Goal: Task Accomplishment & Management: Manage account settings

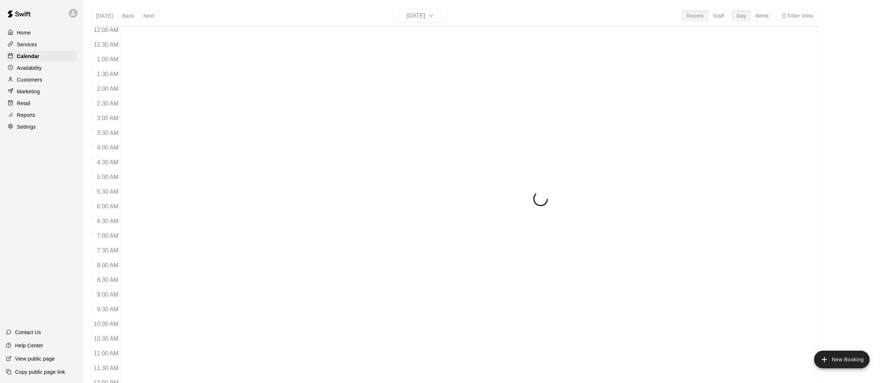
scroll to position [256, 0]
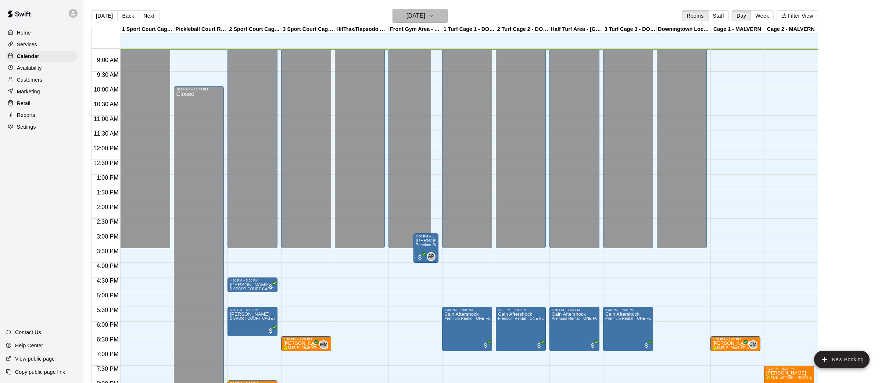
click at [434, 11] on icon "button" at bounding box center [431, 15] width 6 height 9
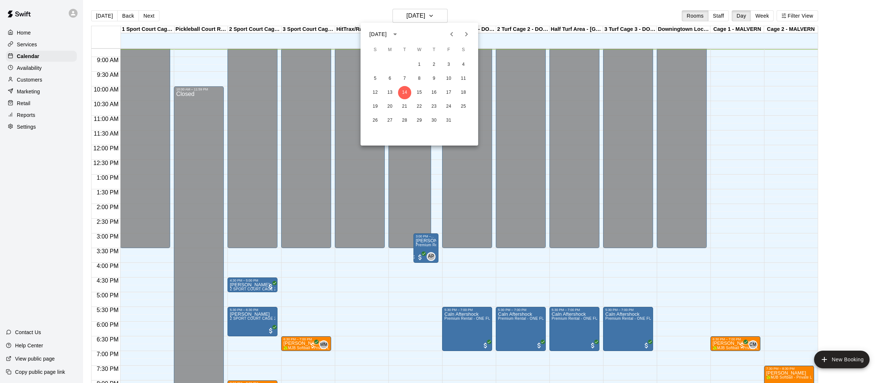
click at [464, 34] on icon "Next month" at bounding box center [466, 34] width 9 height 9
click at [452, 37] on icon "Previous month" at bounding box center [451, 34] width 9 height 9
click at [388, 122] on button "27" at bounding box center [389, 120] width 13 height 13
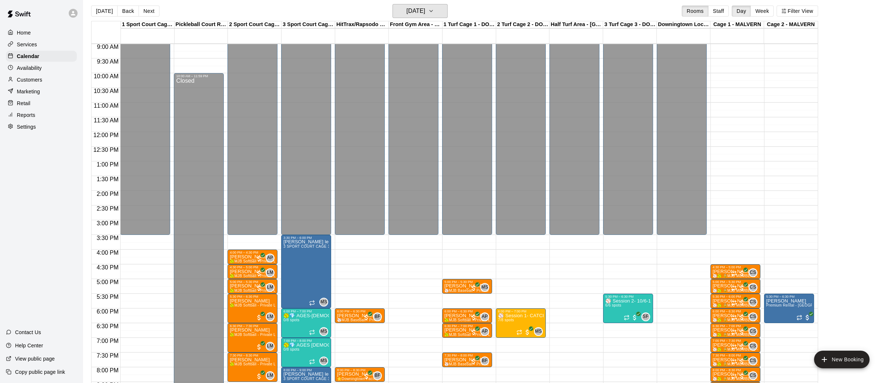
scroll to position [265, 0]
click at [434, 12] on icon "button" at bounding box center [431, 11] width 6 height 9
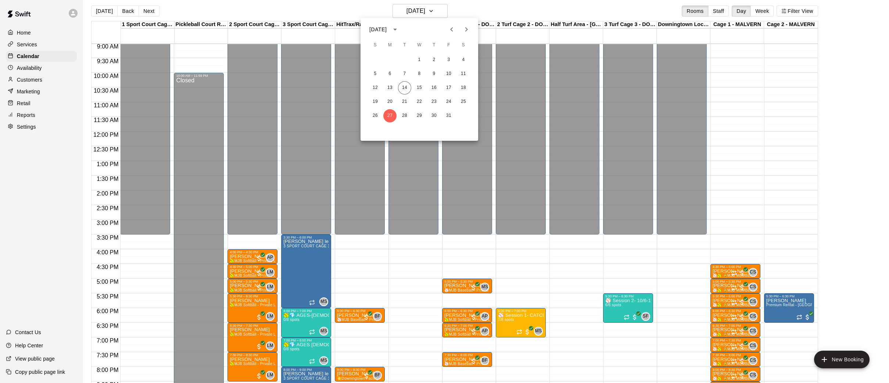
click at [468, 29] on icon "Next month" at bounding box center [466, 29] width 9 height 9
click at [387, 72] on button "3" at bounding box center [389, 73] width 13 height 13
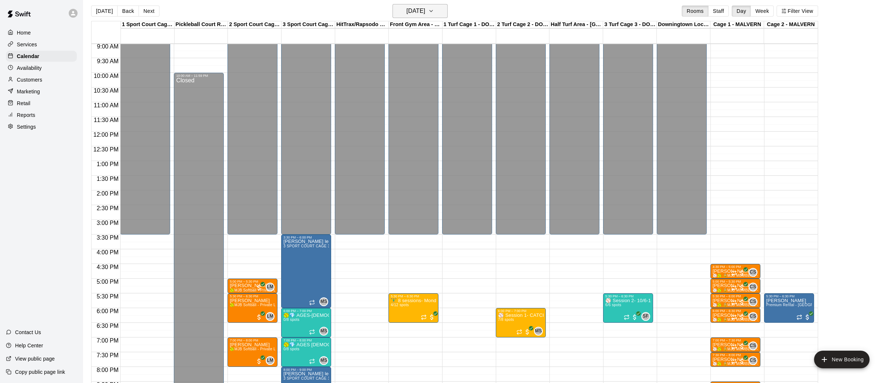
click at [434, 7] on icon "button" at bounding box center [431, 11] width 6 height 9
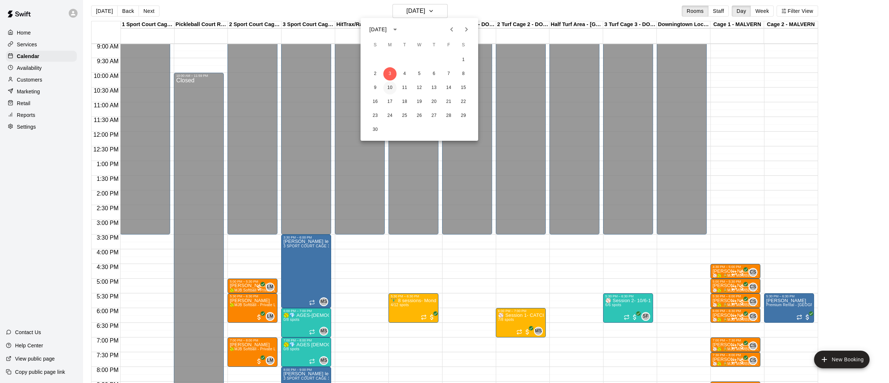
click at [393, 86] on button "10" at bounding box center [389, 87] width 13 height 13
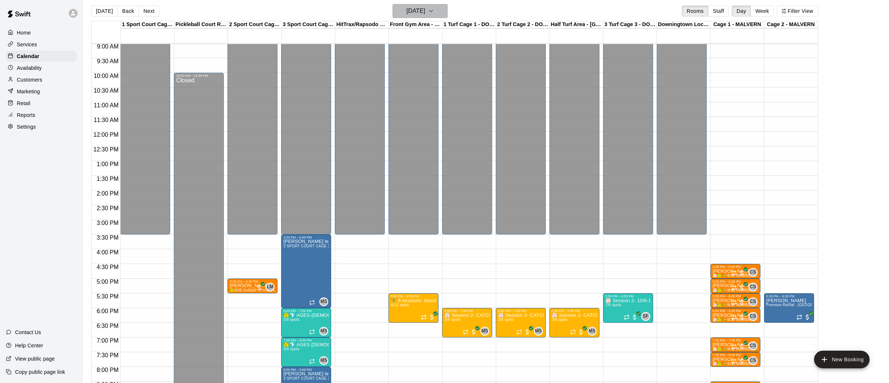
click at [434, 10] on icon "button" at bounding box center [431, 11] width 6 height 9
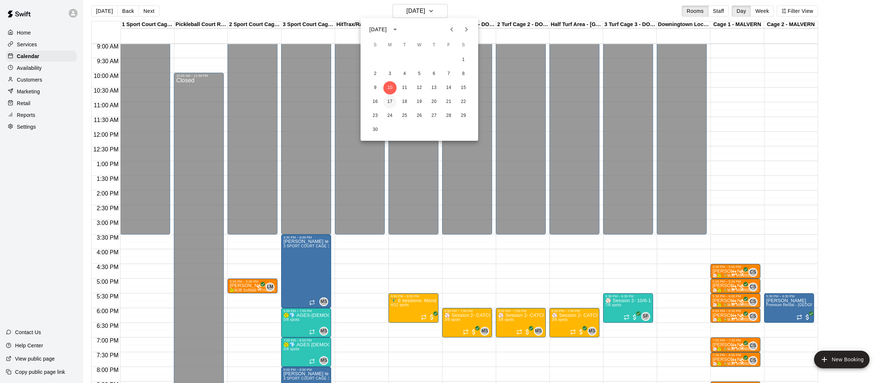
click at [391, 103] on button "17" at bounding box center [389, 101] width 13 height 13
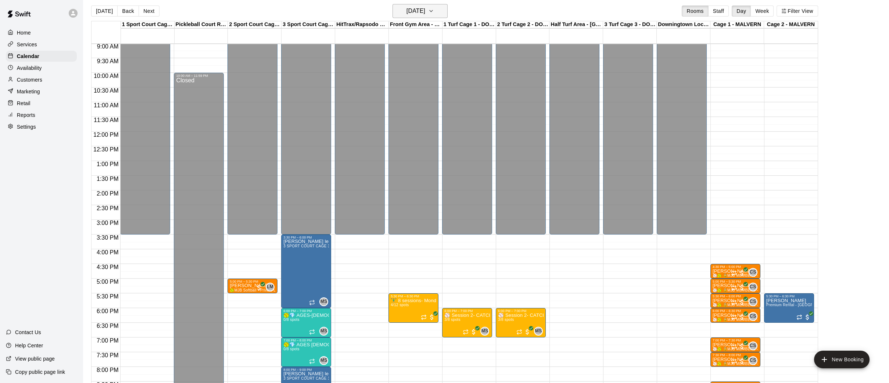
click at [434, 10] on icon "button" at bounding box center [431, 11] width 6 height 9
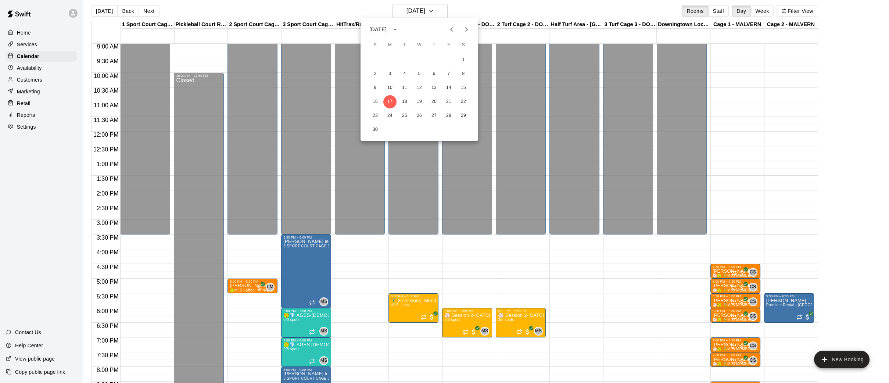
click at [455, 29] on icon "Previous month" at bounding box center [451, 29] width 9 height 9
click at [405, 85] on button "14" at bounding box center [404, 87] width 13 height 13
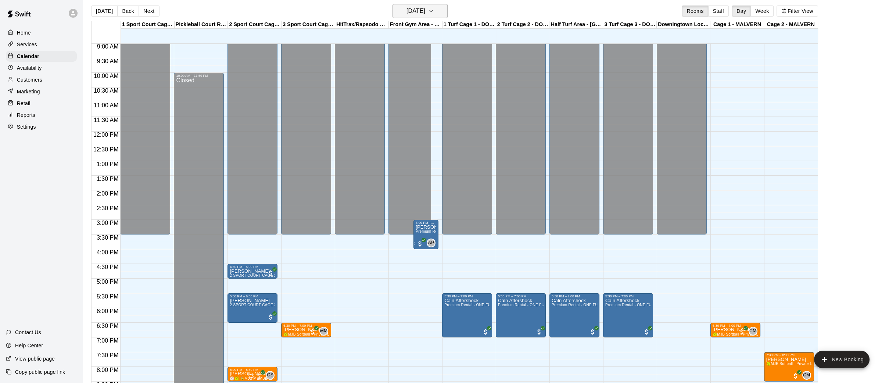
click at [434, 8] on icon "button" at bounding box center [431, 11] width 6 height 9
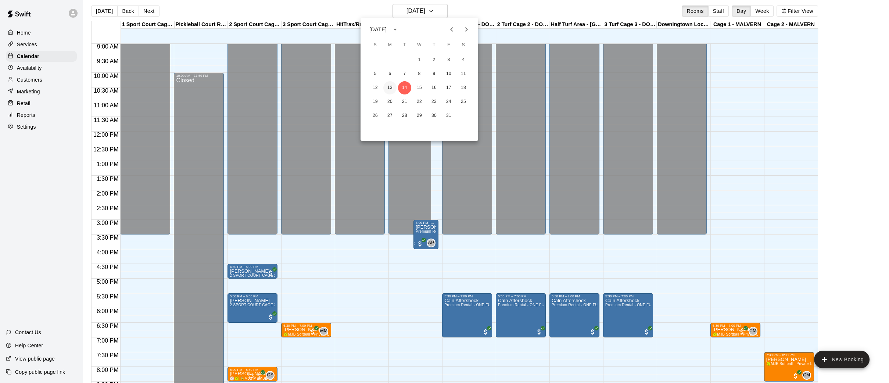
click at [393, 87] on button "13" at bounding box center [389, 87] width 13 height 13
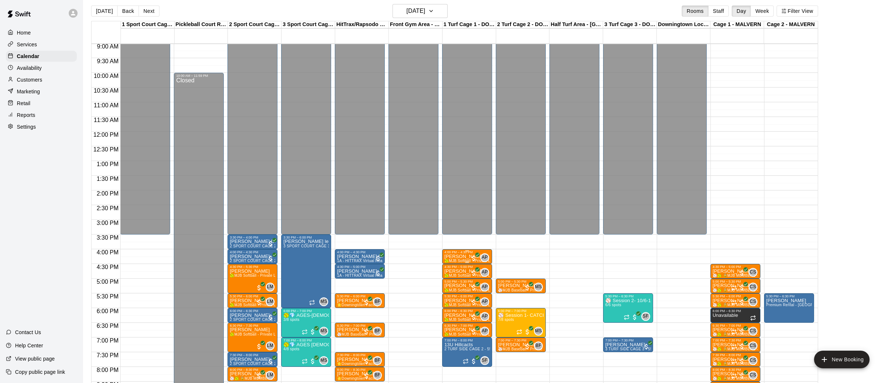
click at [456, 256] on p "[PERSON_NAME]" at bounding box center [467, 256] width 46 height 0
click at [449, 277] on img "edit" at bounding box center [452, 280] width 8 height 8
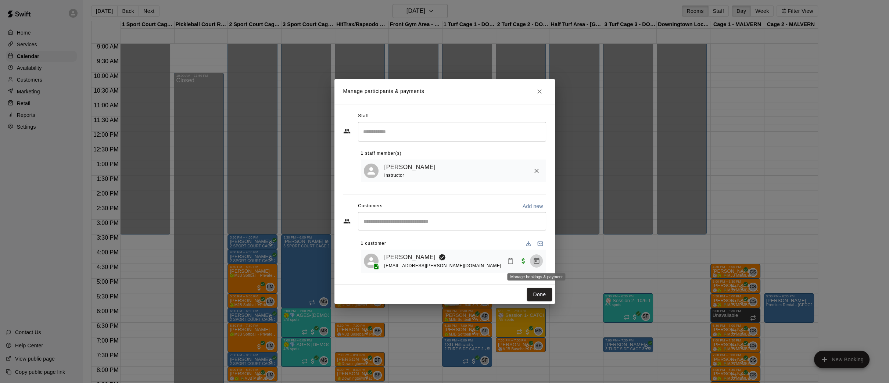
click at [538, 263] on icon "Manage bookings & payment" at bounding box center [537, 261] width 6 height 6
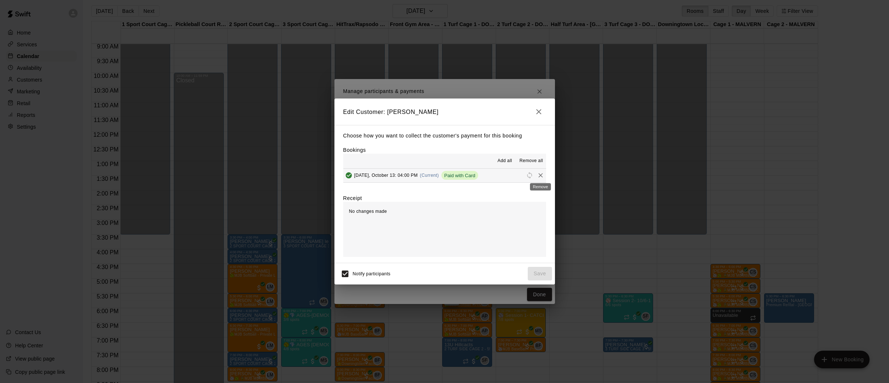
click at [543, 175] on button "Remove" at bounding box center [540, 175] width 11 height 11
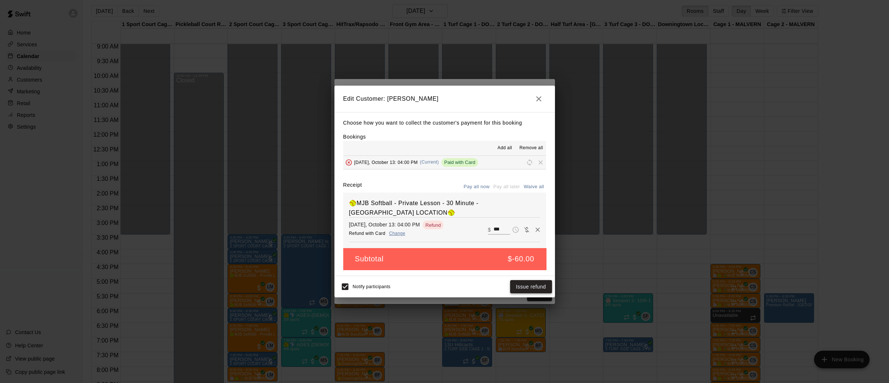
click at [536, 286] on button "Issue refund" at bounding box center [531, 287] width 42 height 14
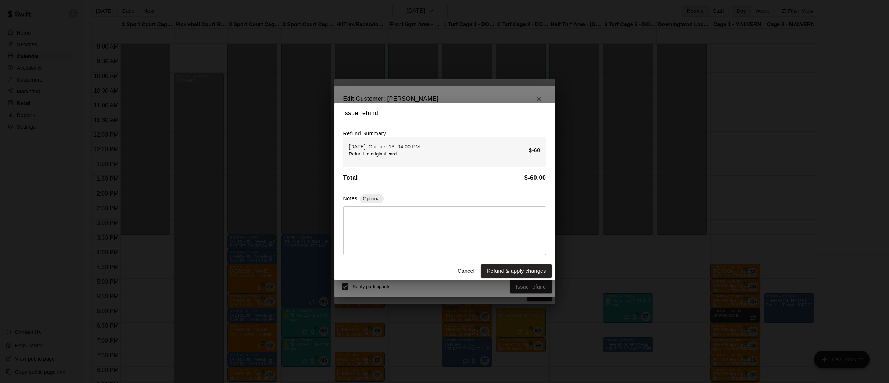
click at [438, 233] on textarea at bounding box center [444, 230] width 193 height 37
type textarea "**********"
click at [518, 267] on button "Refund & apply changes" at bounding box center [516, 271] width 71 height 14
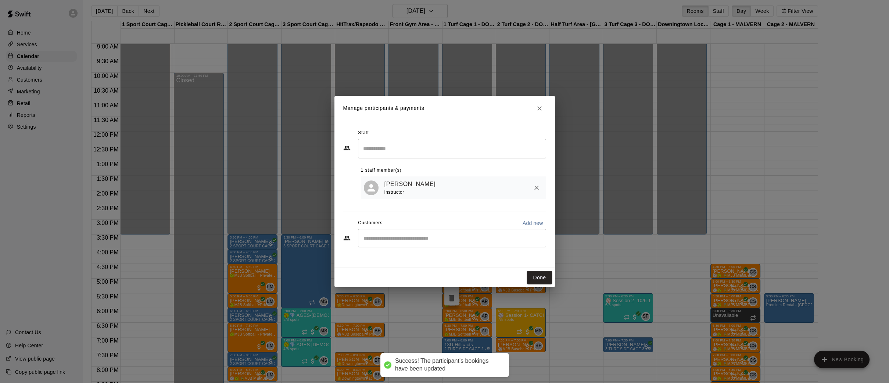
click at [538, 286] on div "Done" at bounding box center [444, 277] width 220 height 19
click at [538, 279] on button "Done" at bounding box center [539, 278] width 25 height 14
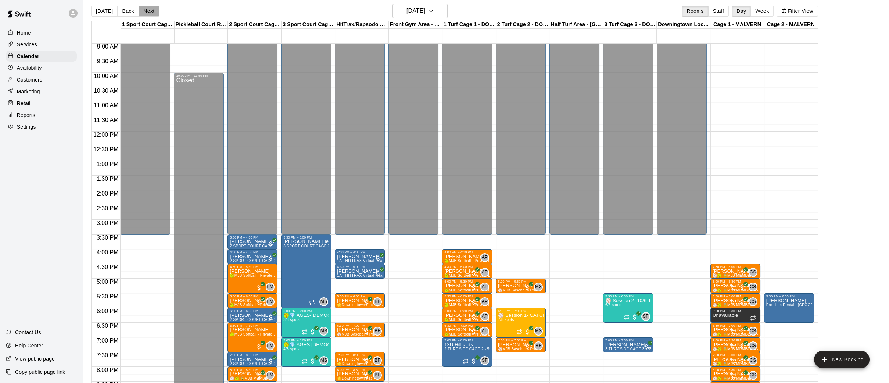
click at [152, 12] on button "Next" at bounding box center [149, 11] width 21 height 11
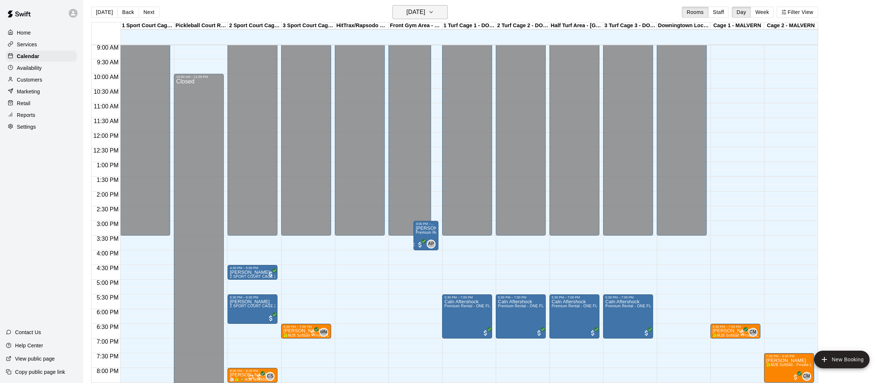
scroll to position [5, 0]
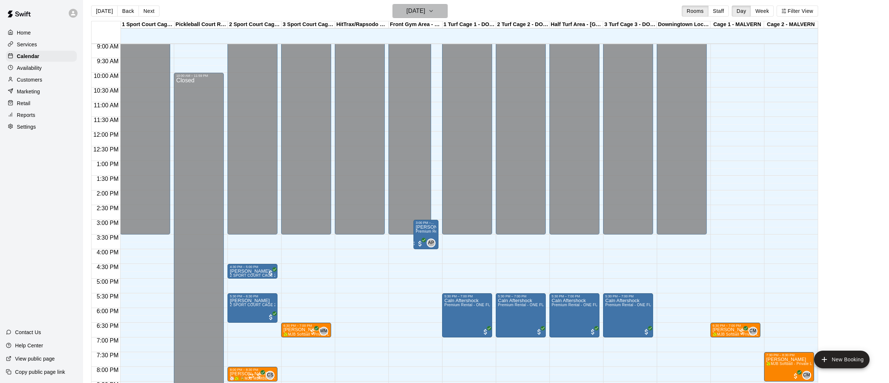
click at [434, 11] on icon "button" at bounding box center [431, 11] width 6 height 9
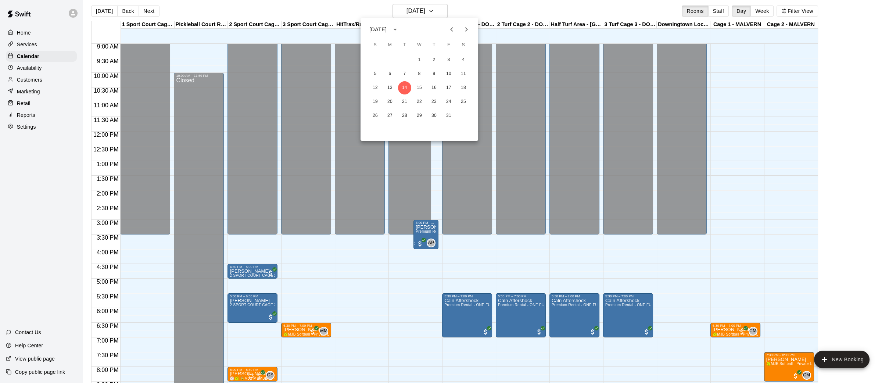
click at [471, 27] on button "Next month" at bounding box center [466, 29] width 15 height 15
click at [452, 30] on icon "Previous month" at bounding box center [451, 29] width 9 height 9
click at [466, 26] on icon "Next month" at bounding box center [466, 29] width 9 height 9
click at [390, 61] on button "1" at bounding box center [389, 59] width 13 height 13
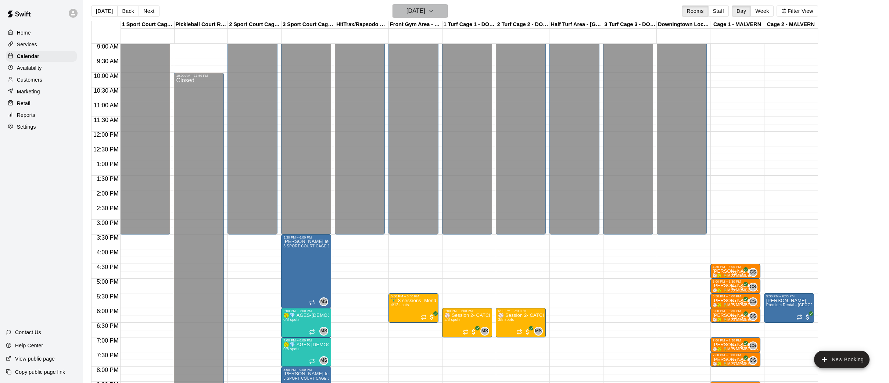
click at [434, 10] on icon "button" at bounding box center [431, 11] width 6 height 9
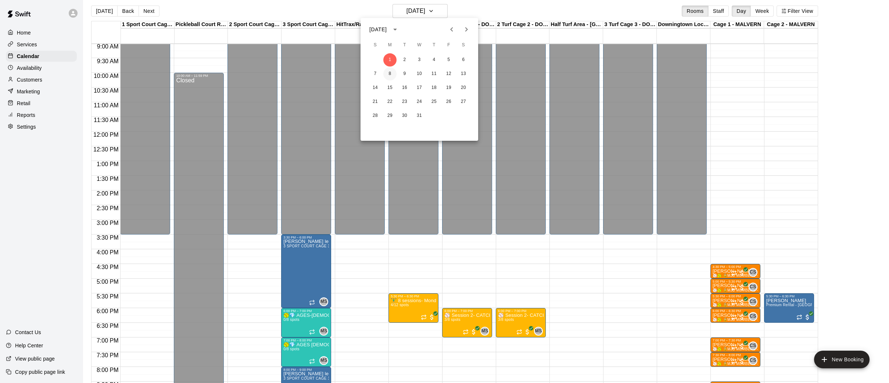
click at [390, 71] on button "8" at bounding box center [389, 73] width 13 height 13
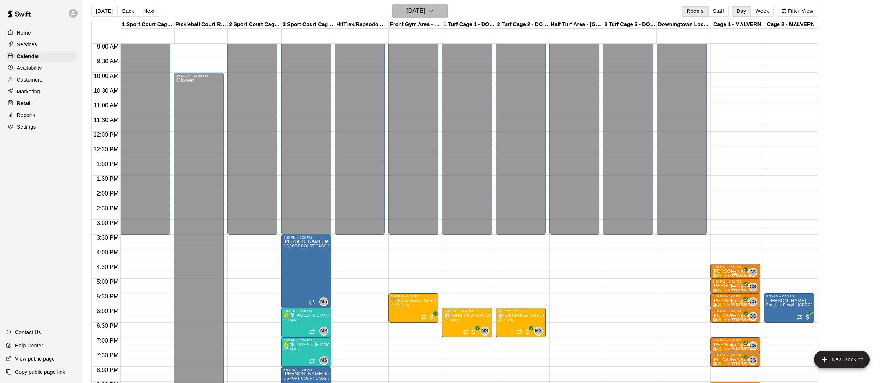
click at [446, 11] on button "[DATE]" at bounding box center [419, 11] width 55 height 14
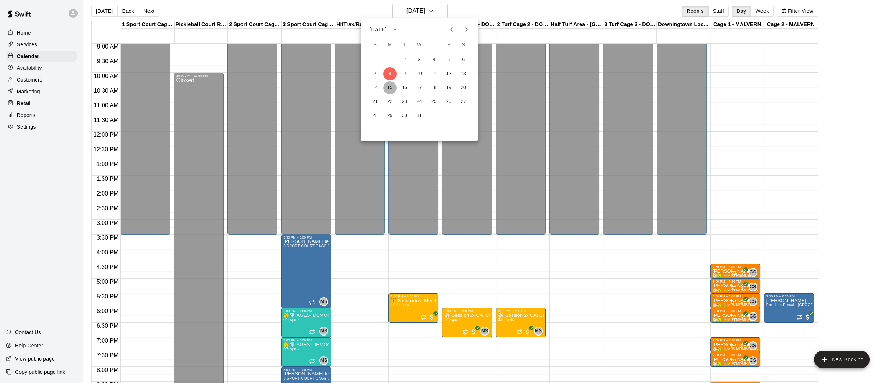
click at [392, 88] on button "15" at bounding box center [389, 87] width 13 height 13
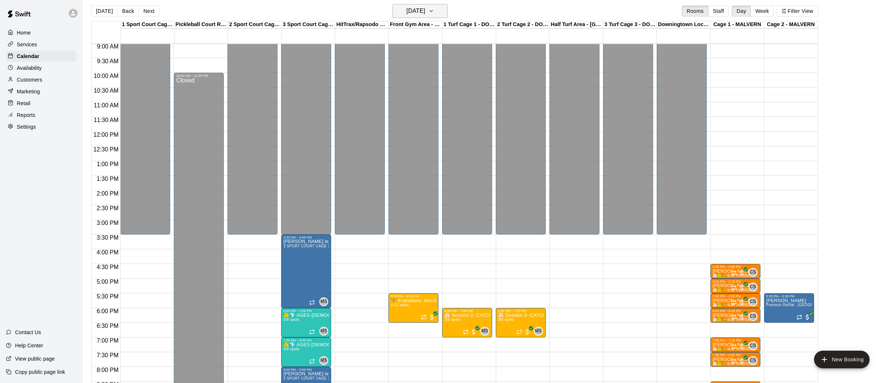
click at [434, 12] on icon "button" at bounding box center [431, 11] width 6 height 9
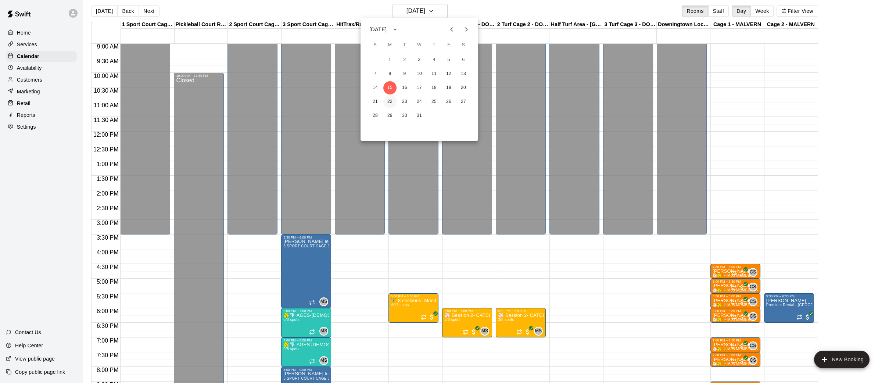
click at [393, 103] on button "22" at bounding box center [389, 101] width 13 height 13
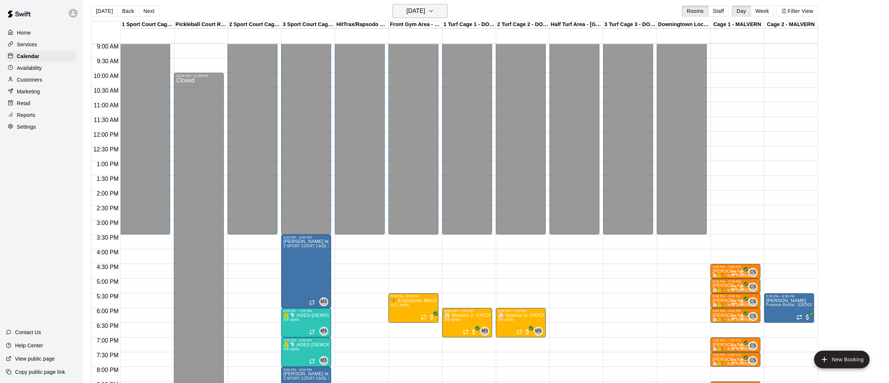
click at [443, 15] on button "[DATE]" at bounding box center [419, 11] width 55 height 14
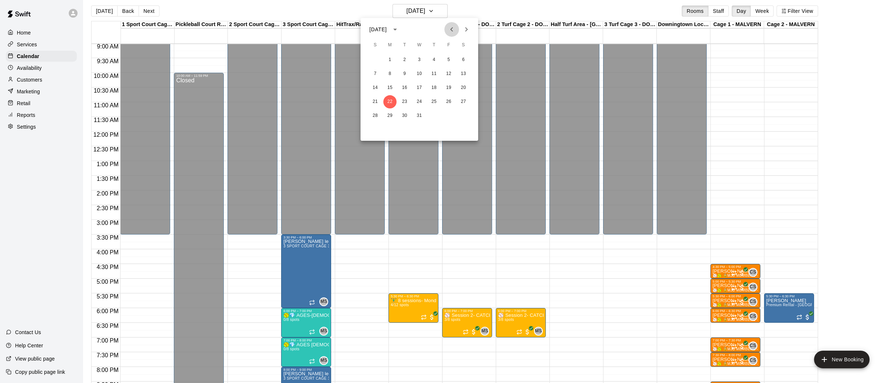
click at [452, 30] on icon "Previous month" at bounding box center [451, 29] width 9 height 9
click at [402, 73] on button "4" at bounding box center [404, 73] width 13 height 13
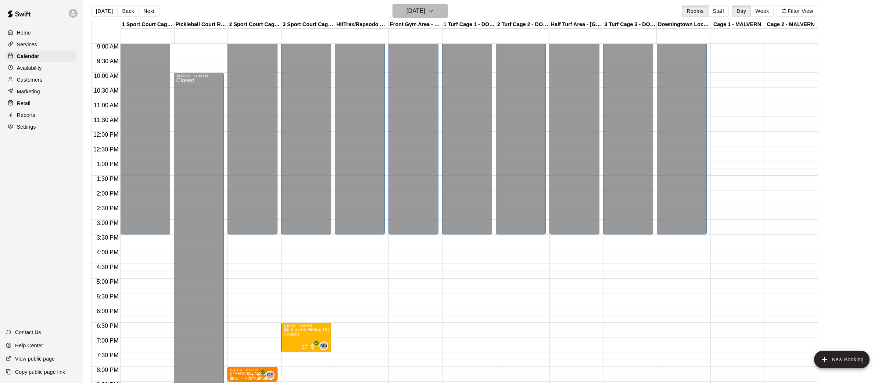
click at [434, 9] on icon "button" at bounding box center [431, 11] width 6 height 9
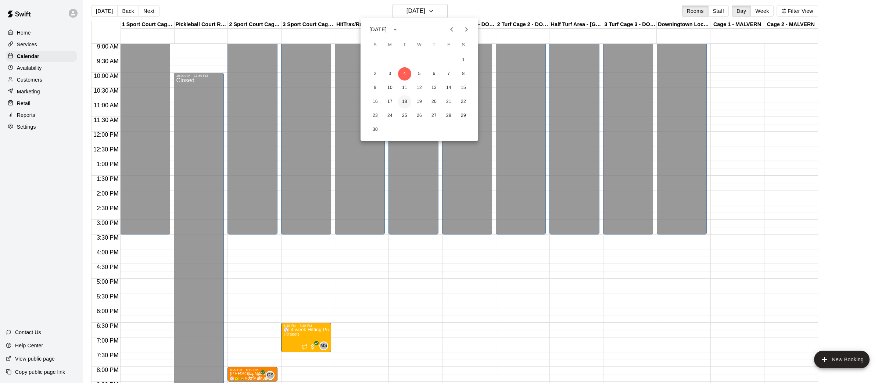
click at [407, 103] on button "18" at bounding box center [404, 101] width 13 height 13
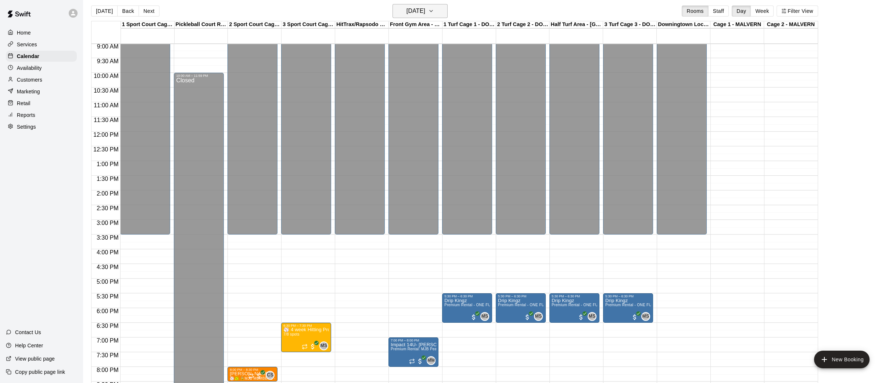
click at [448, 17] on button "[DATE]" at bounding box center [419, 11] width 55 height 14
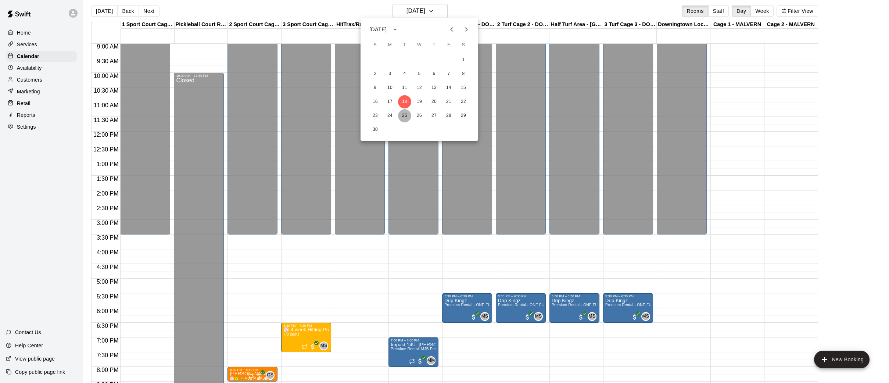
click at [405, 114] on button "25" at bounding box center [404, 115] width 13 height 13
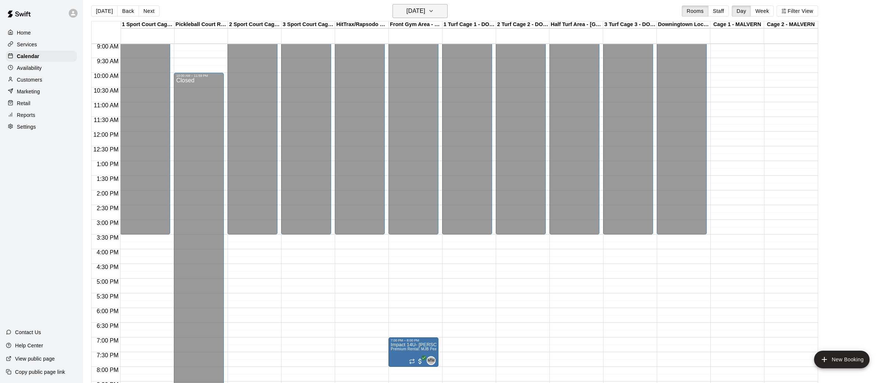
click at [446, 14] on button "[DATE]" at bounding box center [419, 11] width 55 height 14
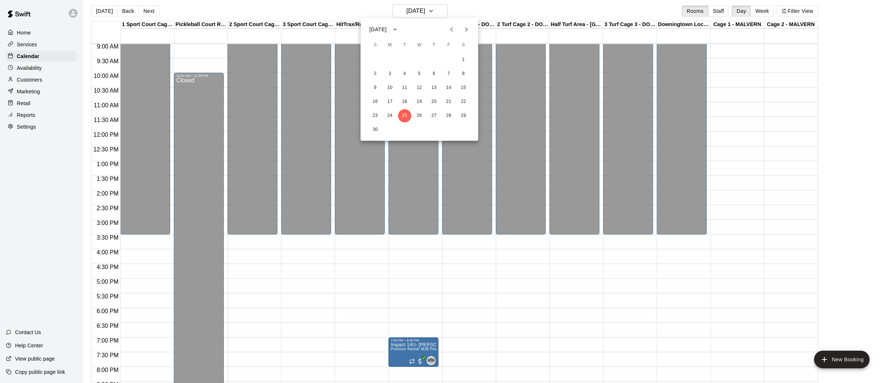
click at [463, 27] on icon "Next month" at bounding box center [466, 29] width 9 height 9
click at [406, 60] on button "2" at bounding box center [404, 59] width 13 height 13
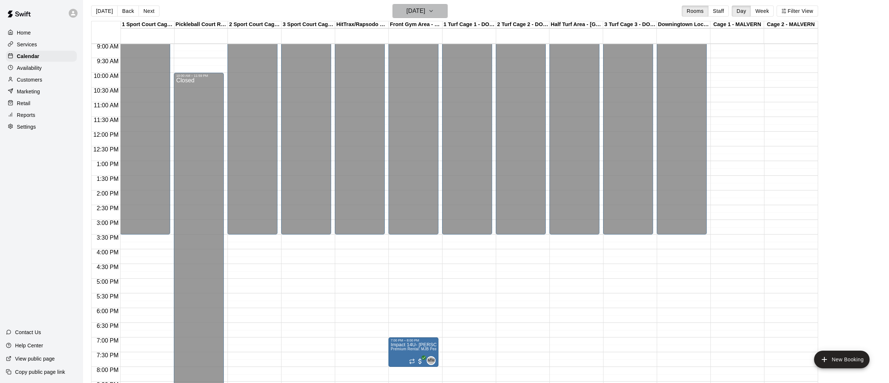
click at [439, 6] on button "[DATE]" at bounding box center [419, 11] width 55 height 14
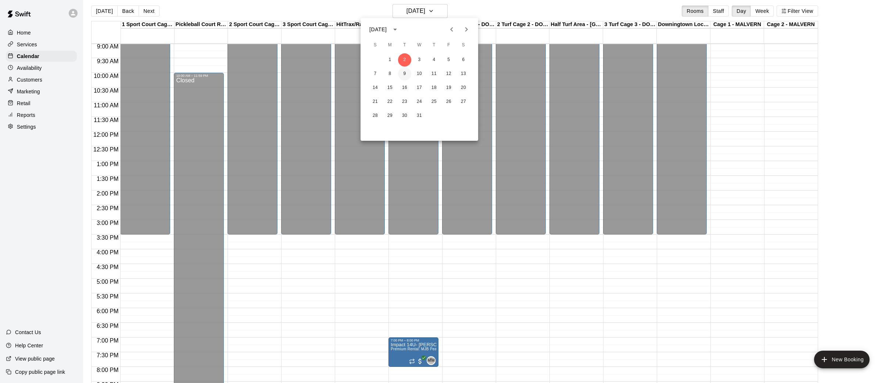
click at [406, 73] on button "9" at bounding box center [404, 73] width 13 height 13
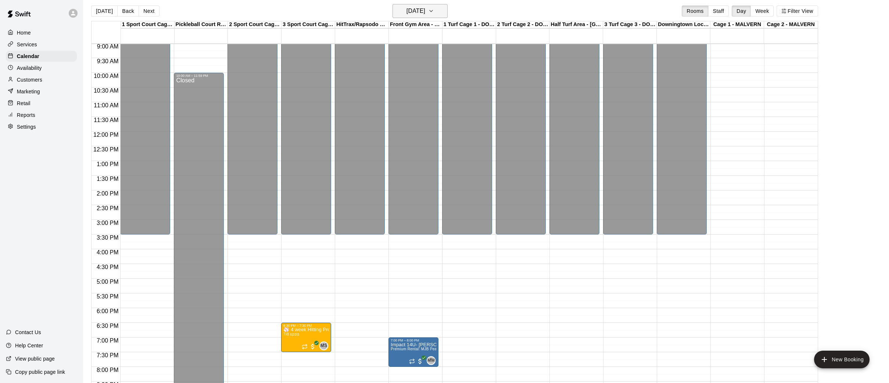
click at [434, 13] on icon "button" at bounding box center [431, 11] width 6 height 9
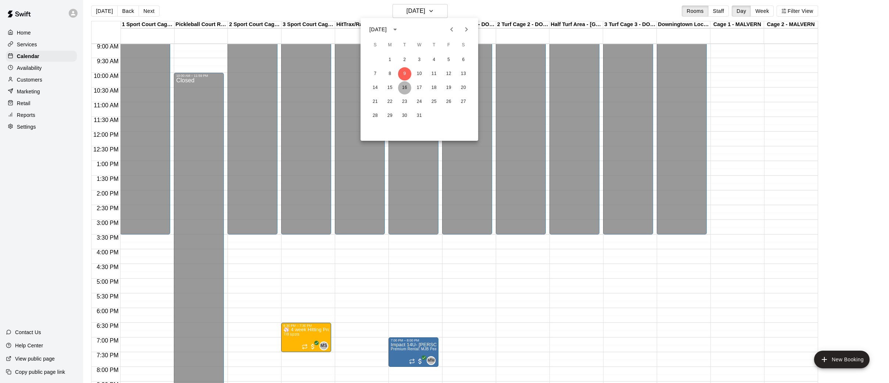
click at [406, 89] on button "16" at bounding box center [404, 87] width 13 height 13
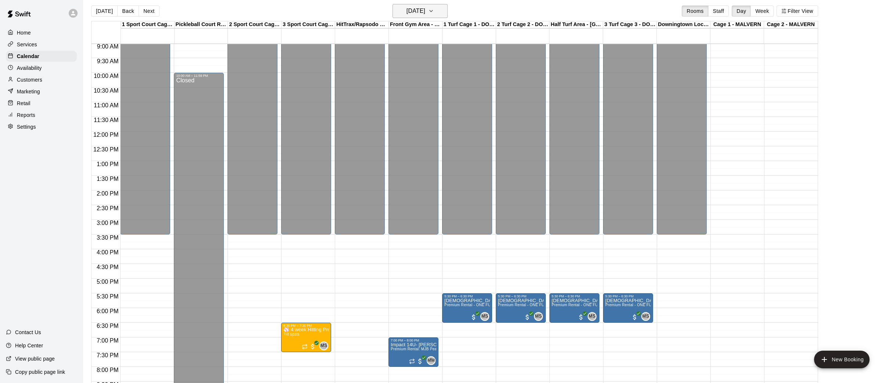
click at [434, 9] on icon "button" at bounding box center [431, 11] width 6 height 9
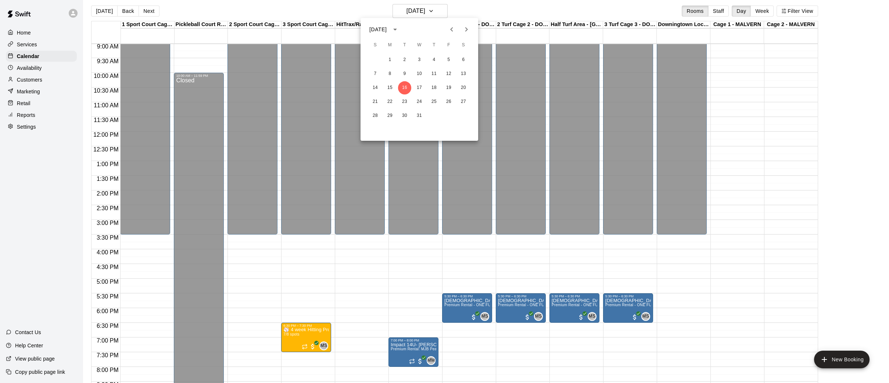
click at [452, 30] on icon "Previous month" at bounding box center [451, 29] width 3 height 4
click at [420, 78] on button "5" at bounding box center [419, 73] width 13 height 13
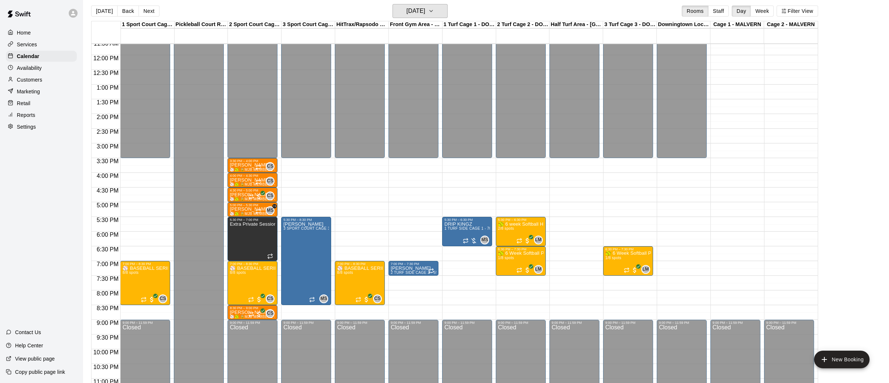
scroll to position [347, 0]
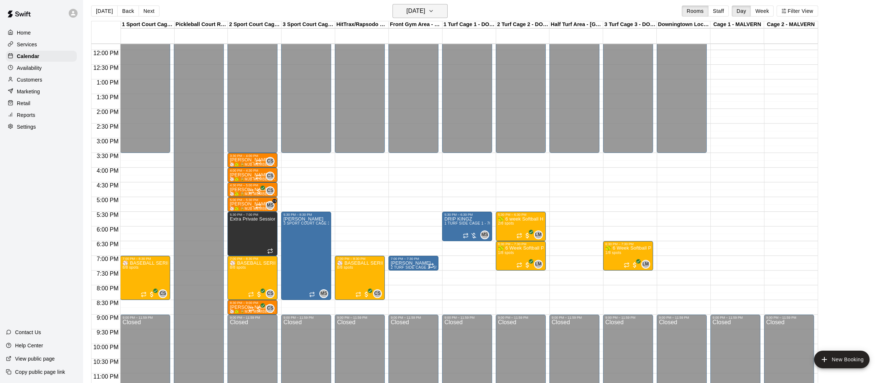
click at [448, 12] on button "[DATE]" at bounding box center [419, 11] width 55 height 14
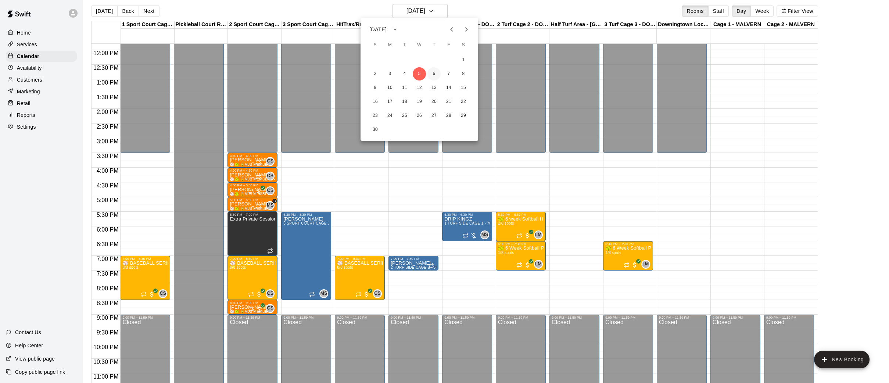
click at [435, 74] on button "6" at bounding box center [433, 73] width 13 height 13
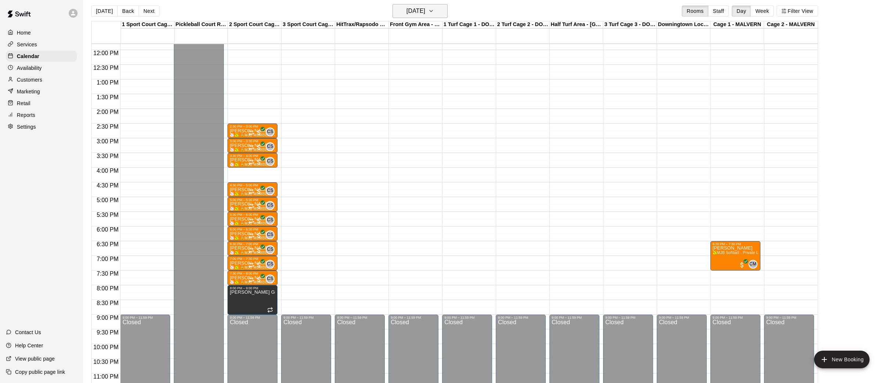
click at [448, 10] on button "[DATE]" at bounding box center [419, 11] width 55 height 14
click at [434, 87] on button "13" at bounding box center [433, 87] width 13 height 13
click at [434, 12] on icon "button" at bounding box center [431, 11] width 6 height 9
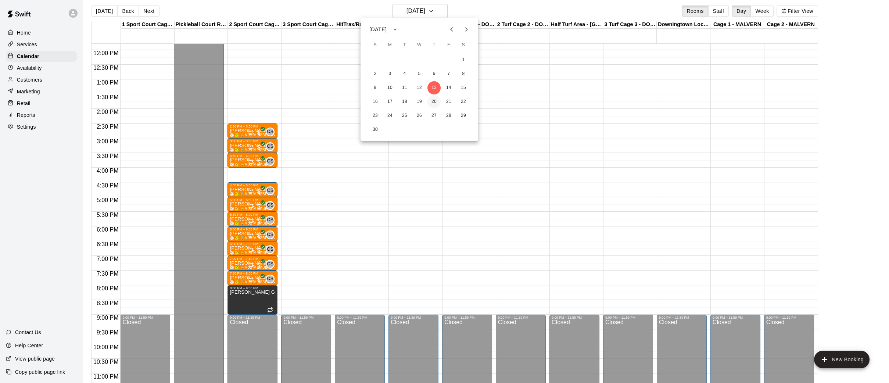
click at [433, 102] on button "20" at bounding box center [433, 101] width 13 height 13
click at [434, 11] on icon "button" at bounding box center [431, 11] width 6 height 9
click at [432, 115] on button "27" at bounding box center [433, 115] width 13 height 13
click at [448, 13] on button "[DATE]" at bounding box center [419, 11] width 55 height 14
click at [467, 28] on icon "Next month" at bounding box center [466, 29] width 9 height 9
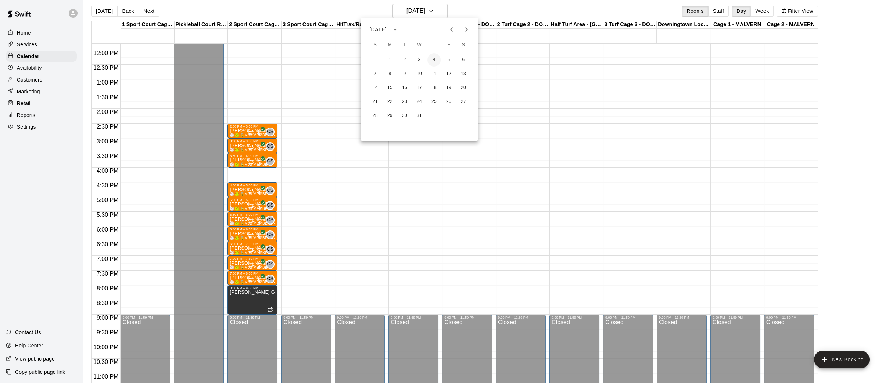
click at [433, 56] on button "4" at bounding box center [433, 59] width 13 height 13
click at [107, 4] on div "[DATE] Back [DATE][DATE] Rooms Staff Day Week Filter View" at bounding box center [454, 12] width 727 height 17
click at [31, 32] on div "Home" at bounding box center [41, 32] width 71 height 11
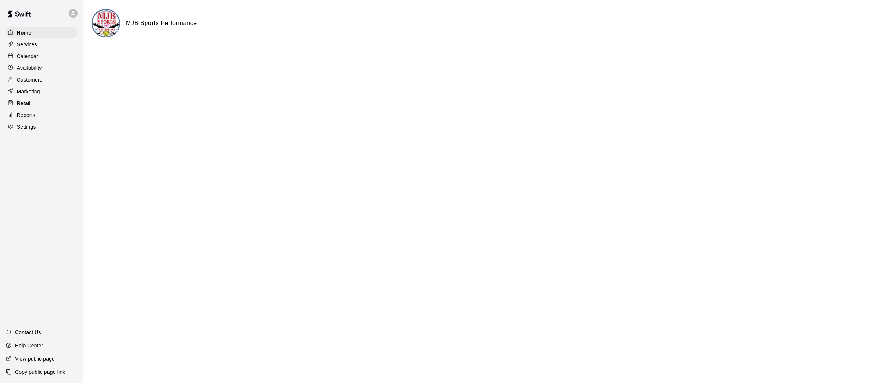
click at [33, 55] on p "Calendar" at bounding box center [27, 56] width 21 height 7
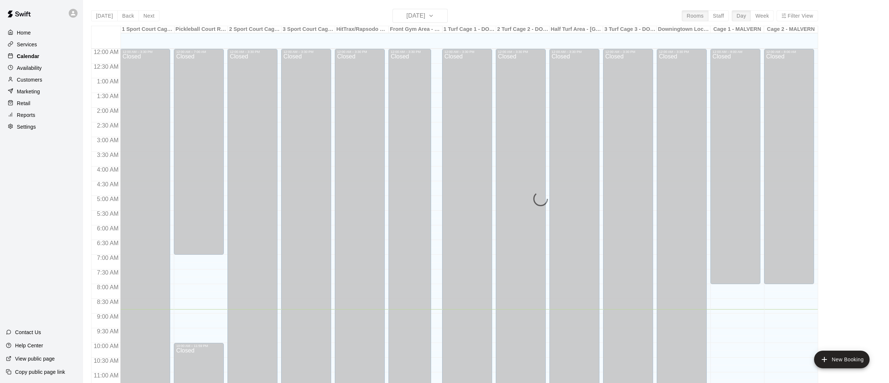
scroll to position [260, 0]
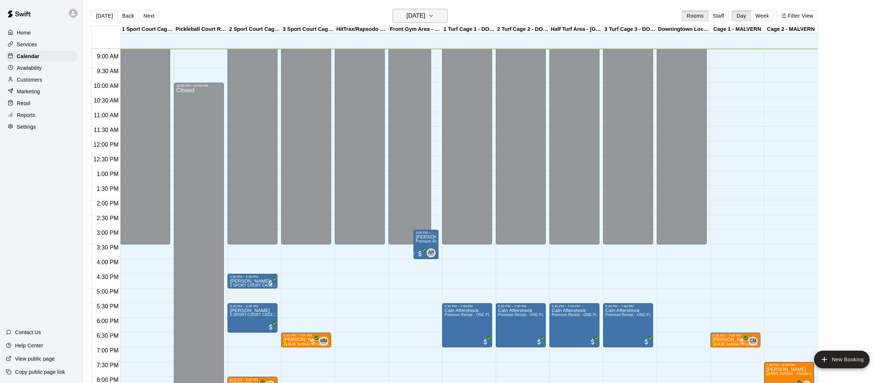
click at [434, 17] on icon "button" at bounding box center [431, 15] width 6 height 9
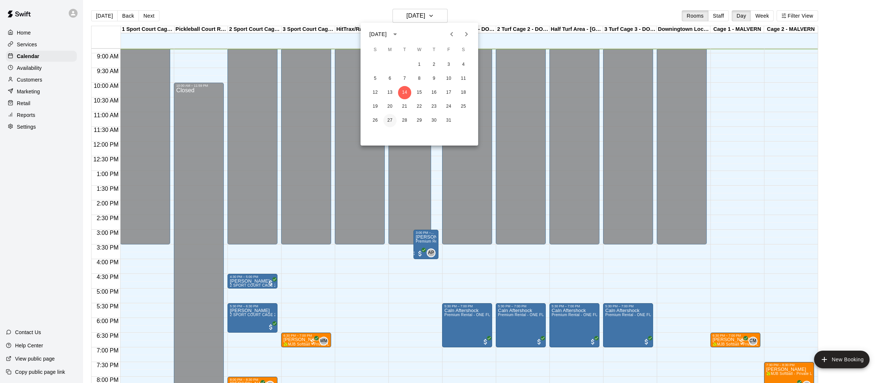
click at [388, 121] on button "27" at bounding box center [389, 120] width 13 height 13
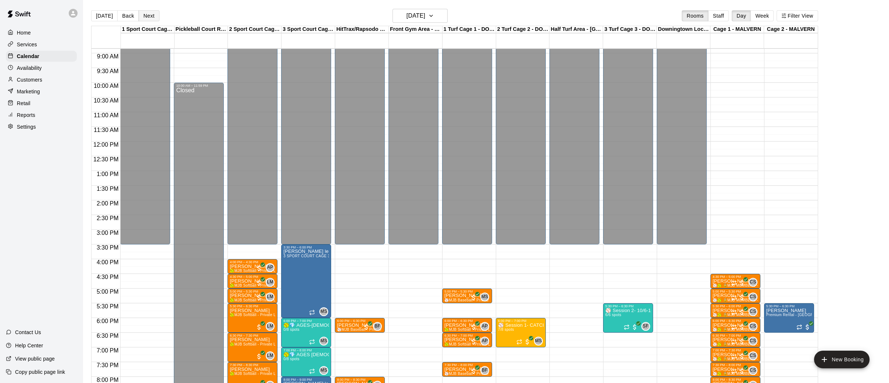
click at [151, 22] on div "[DATE] Back [DATE][DATE] Rooms Staff Day Week Filter View" at bounding box center [454, 17] width 727 height 17
click at [148, 18] on button "Next" at bounding box center [149, 15] width 21 height 11
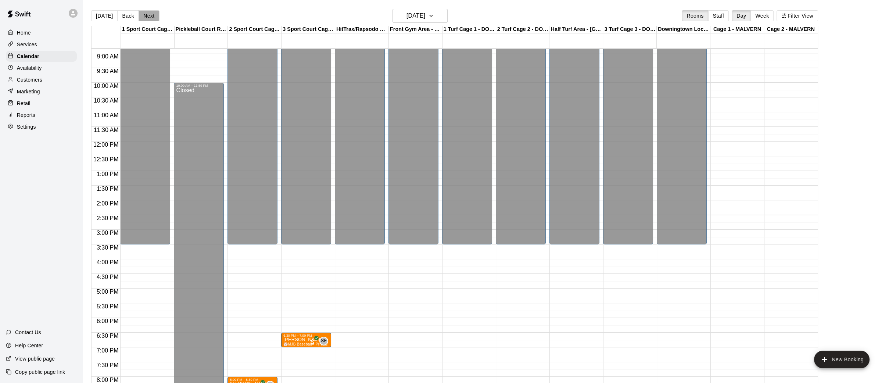
click at [147, 18] on button "Next" at bounding box center [149, 15] width 21 height 11
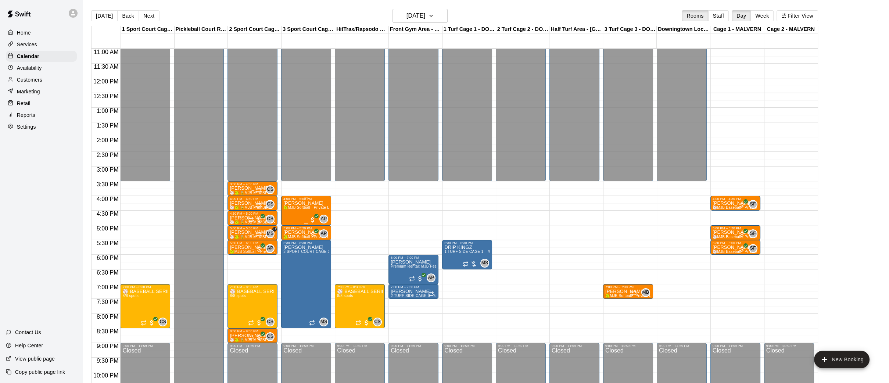
scroll to position [338, 0]
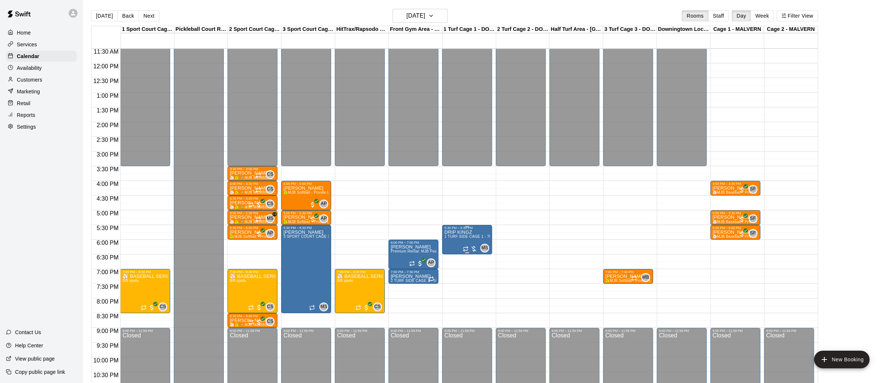
click at [444, 273] on div at bounding box center [444, 191] width 889 height 383
click at [468, 252] on div at bounding box center [467, 252] width 4 height 1
click at [471, 293] on icon "delete" at bounding box center [472, 294] width 5 height 7
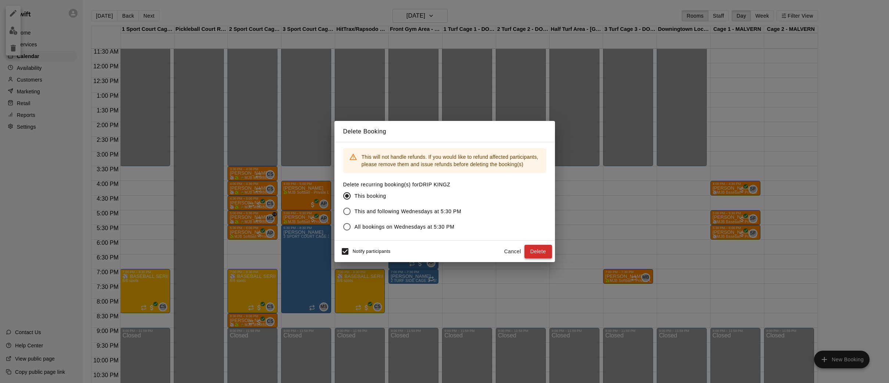
click at [542, 254] on button "Delete" at bounding box center [538, 252] width 28 height 14
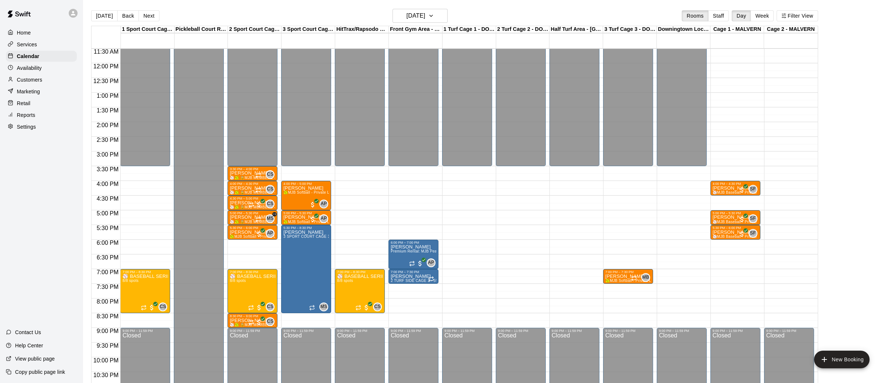
click at [474, 234] on div "12:00 AM – 3:30 PM Closed 9:00 PM – 11:59 PM Closed" at bounding box center [467, 62] width 50 height 705
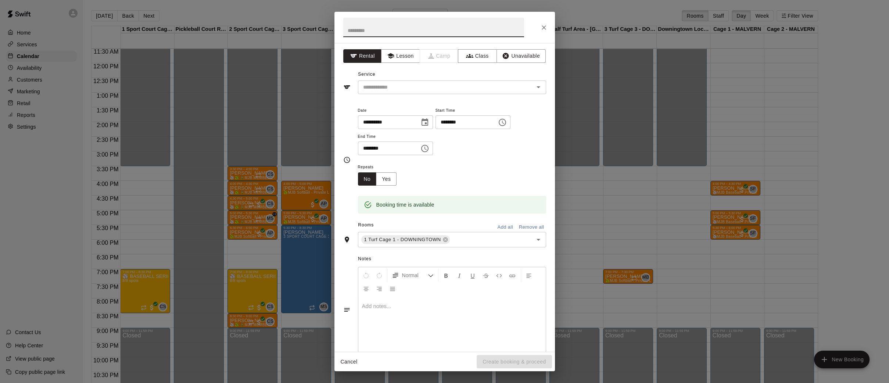
click at [507, 120] on icon "Choose time, selected time is 5:45 PM" at bounding box center [502, 122] width 9 height 9
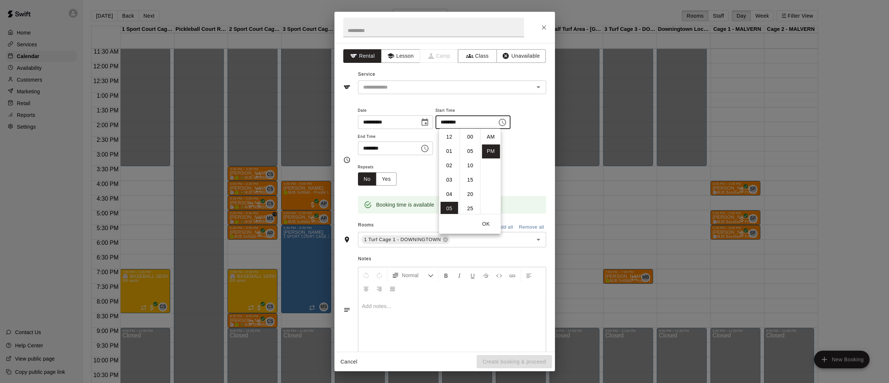
scroll to position [13, 0]
click at [472, 135] on li "30" at bounding box center [470, 135] width 18 height 14
type input "********"
click at [427, 149] on icon "Choose time, selected time is 6:15 PM" at bounding box center [425, 148] width 2 height 3
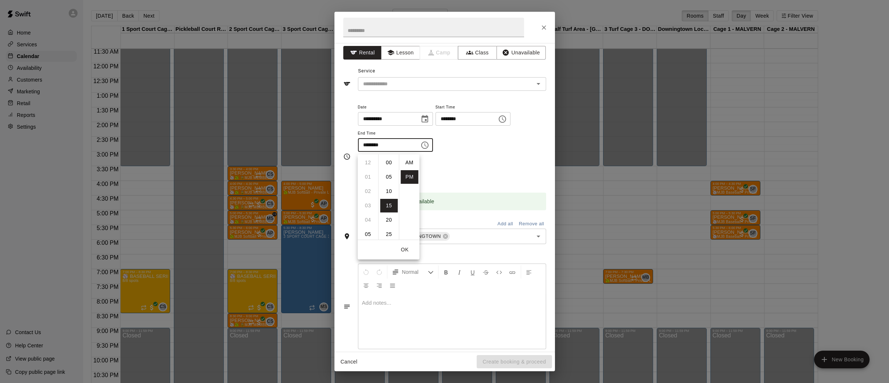
scroll to position [13, 0]
click at [367, 173] on li "07" at bounding box center [368, 174] width 18 height 14
click at [391, 160] on li "00" at bounding box center [389, 159] width 18 height 14
type input "********"
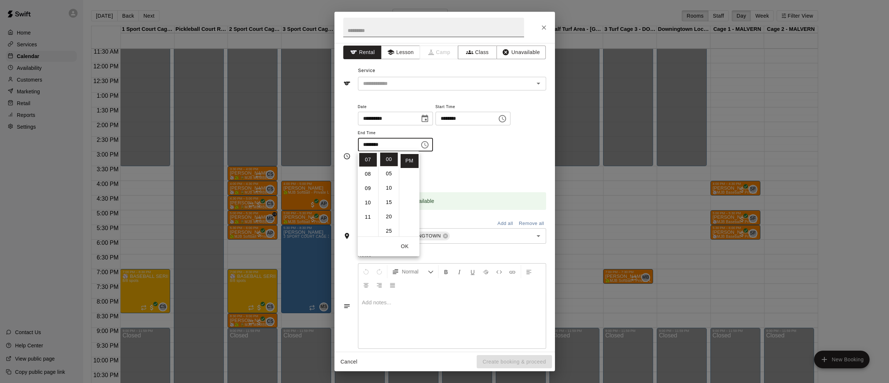
click at [499, 34] on input "text" at bounding box center [433, 27] width 181 height 19
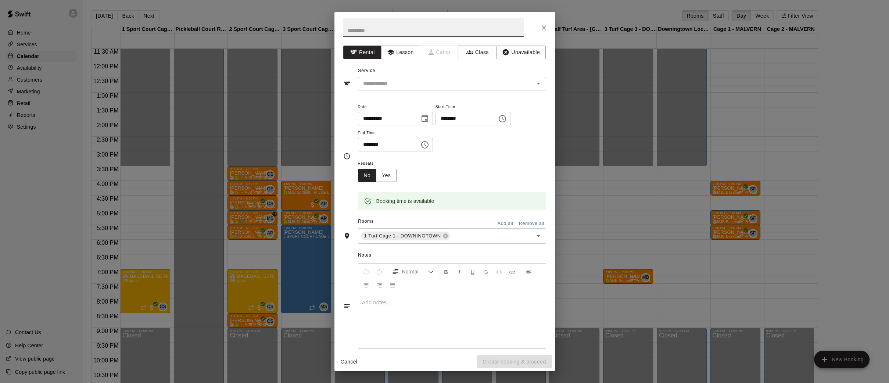
click at [498, 32] on input "text" at bounding box center [433, 27] width 181 height 19
click at [541, 84] on icon "Open" at bounding box center [538, 83] width 9 height 9
type input "**********"
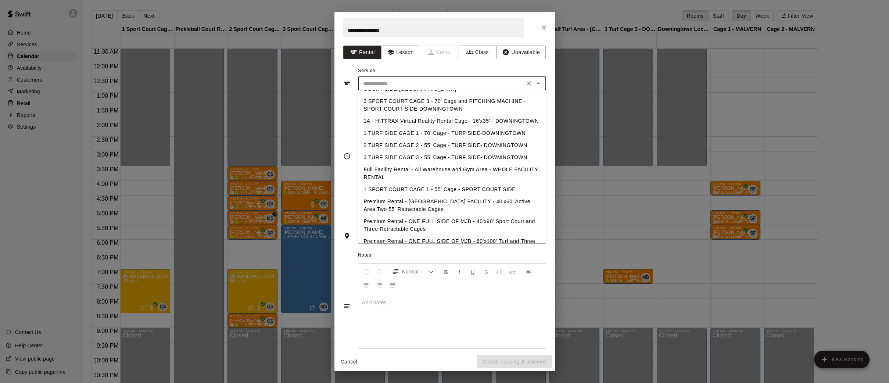
scroll to position [21, 0]
click at [508, 237] on li "Premium Rental - ONE FULL SIDE OF MJB - 60'x100' Turf and Three 55' Retractable…" at bounding box center [452, 242] width 188 height 20
type input "**********"
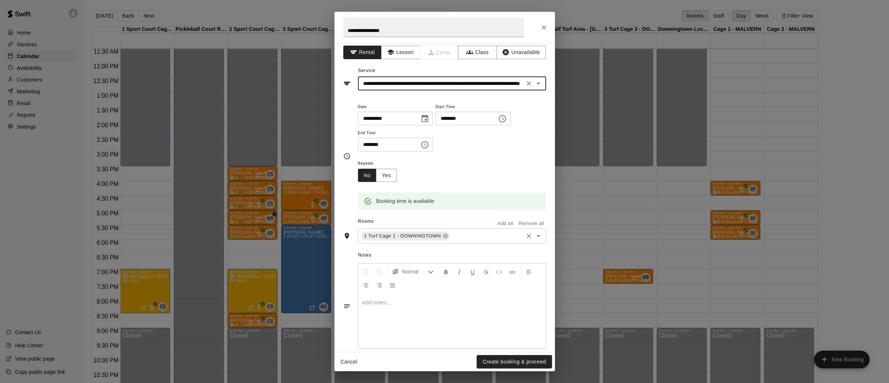
click at [540, 235] on icon "Open" at bounding box center [538, 235] width 9 height 9
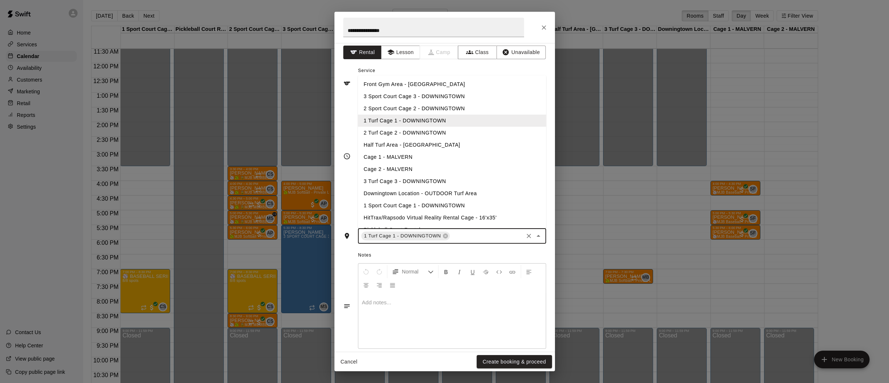
click at [433, 132] on li "2 Turf Cage 2 - DOWNINGTOWN" at bounding box center [452, 132] width 188 height 12
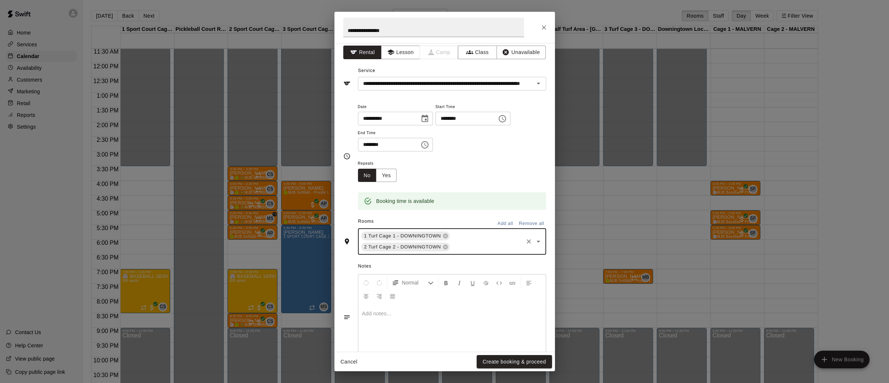
click at [540, 245] on icon "Open" at bounding box center [538, 241] width 9 height 9
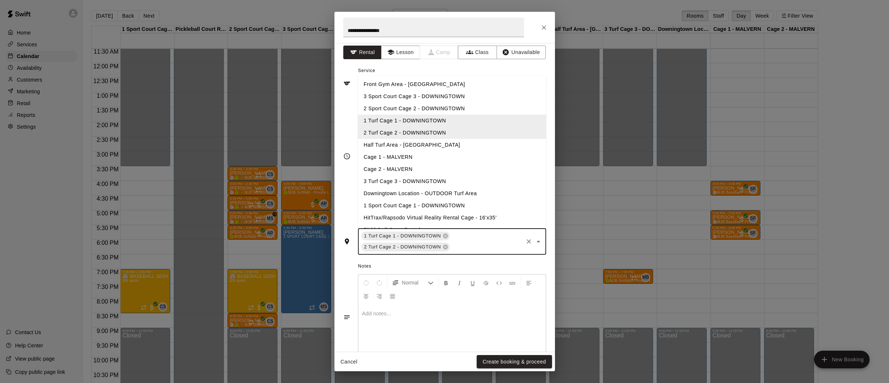
click at [428, 177] on li "3 Turf Cage 3 - DOWNINGTOWN" at bounding box center [452, 181] width 188 height 12
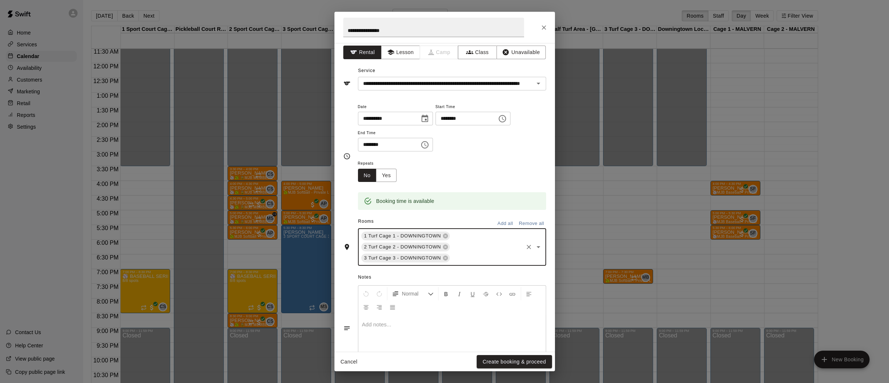
click at [539, 244] on icon "Open" at bounding box center [538, 247] width 9 height 9
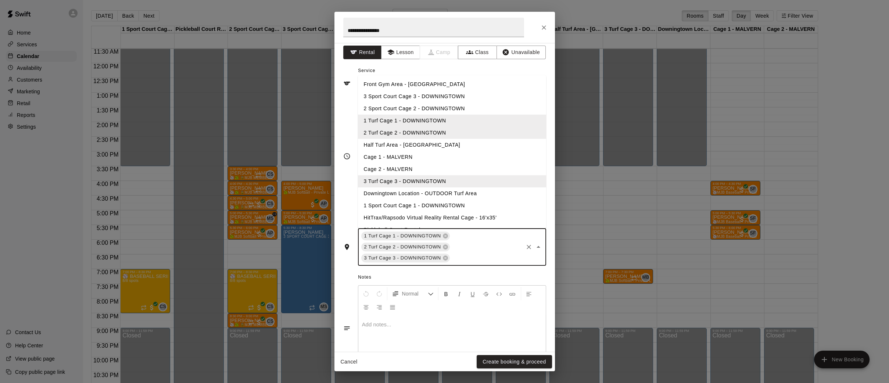
click at [430, 144] on li "Half Turf Area - [GEOGRAPHIC_DATA]" at bounding box center [452, 145] width 188 height 12
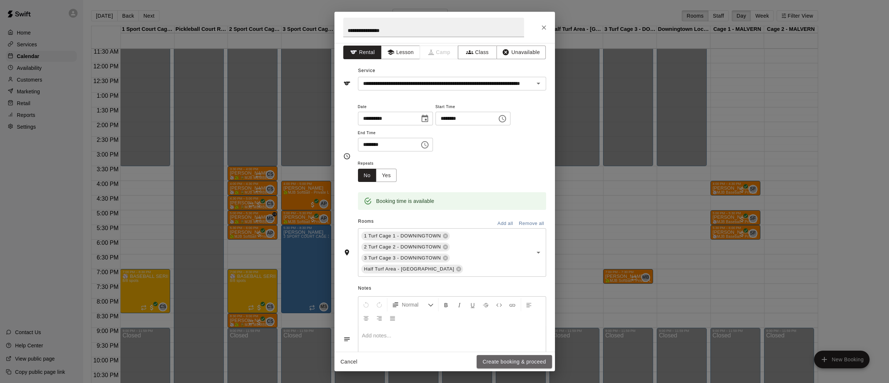
click at [527, 362] on button "Create booking & proceed" at bounding box center [514, 362] width 75 height 14
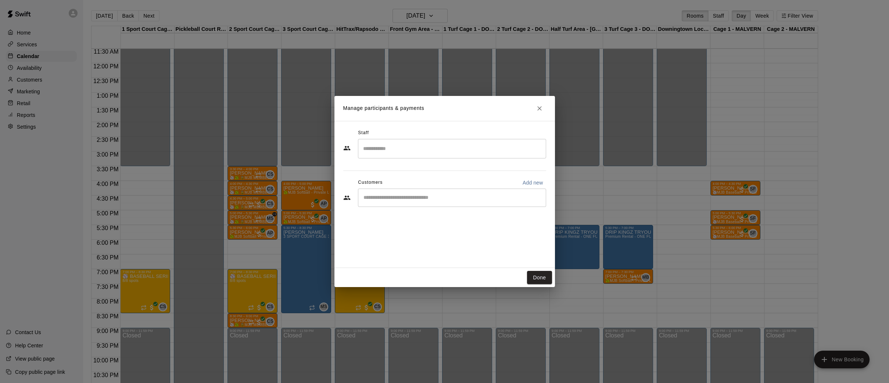
click at [455, 150] on input "Search staff" at bounding box center [452, 148] width 182 height 13
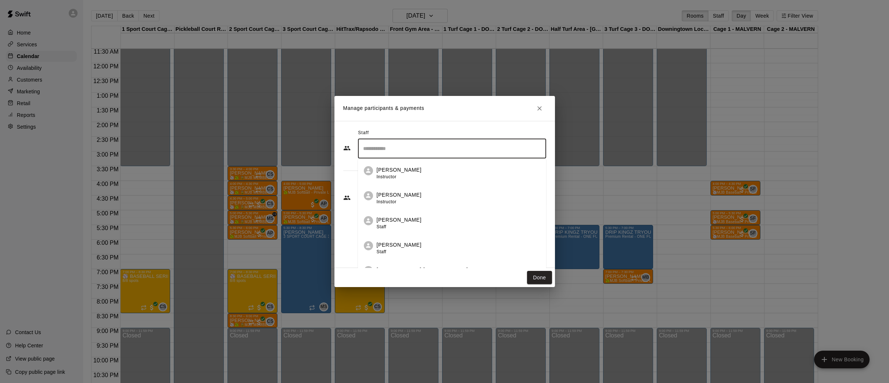
click at [344, 212] on div "Staff ​ [PERSON_NAME] Instructor [PERSON_NAME] Instructor [PERSON_NAME] Staff […" at bounding box center [444, 170] width 203 height 87
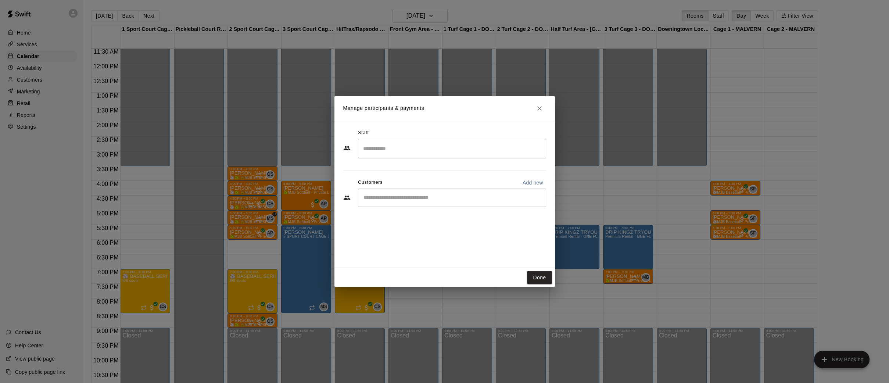
click at [402, 198] on input "Start typing to search customers..." at bounding box center [452, 197] width 182 height 7
type input "****"
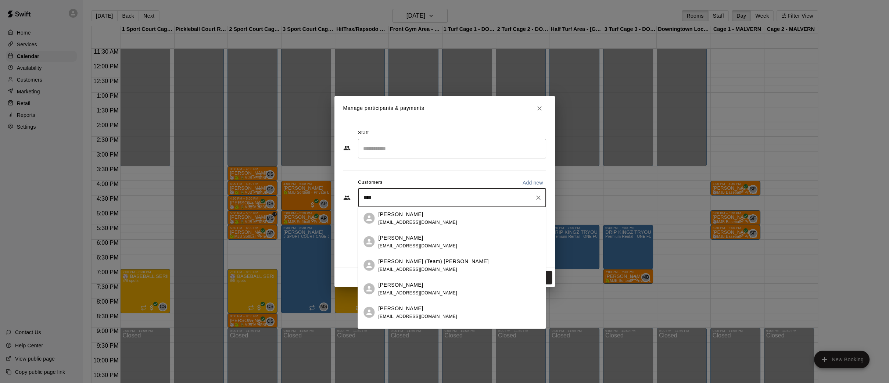
click at [391, 262] on p "[PERSON_NAME] (Team) [PERSON_NAME]" at bounding box center [433, 261] width 111 height 8
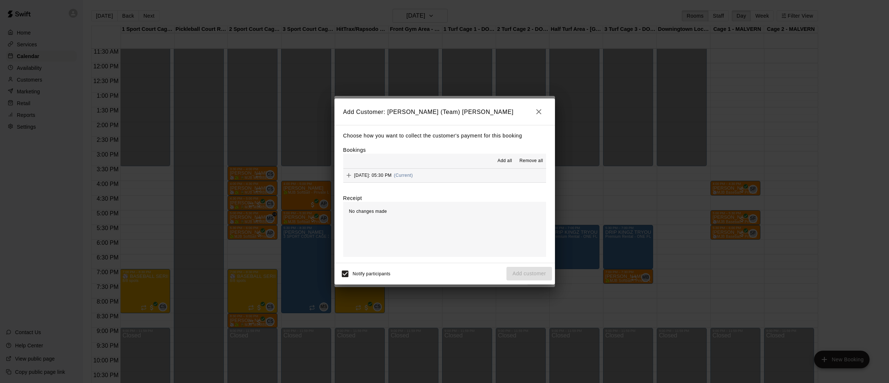
click at [501, 159] on span "Add all" at bounding box center [505, 160] width 15 height 7
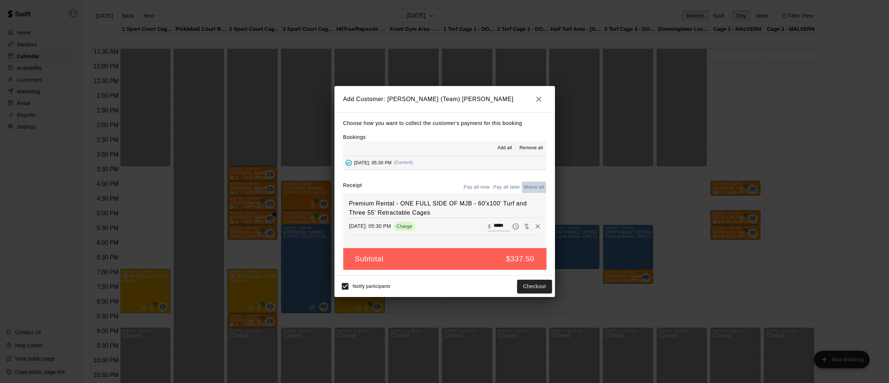
click at [533, 186] on button "Waive all" at bounding box center [534, 187] width 24 height 11
type input "*"
click at [541, 285] on button "Add customer" at bounding box center [528, 287] width 45 height 14
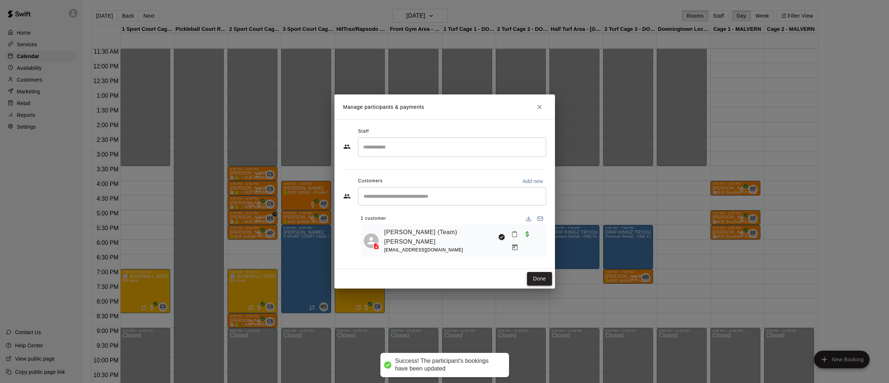
click at [546, 274] on button "Done" at bounding box center [539, 279] width 25 height 14
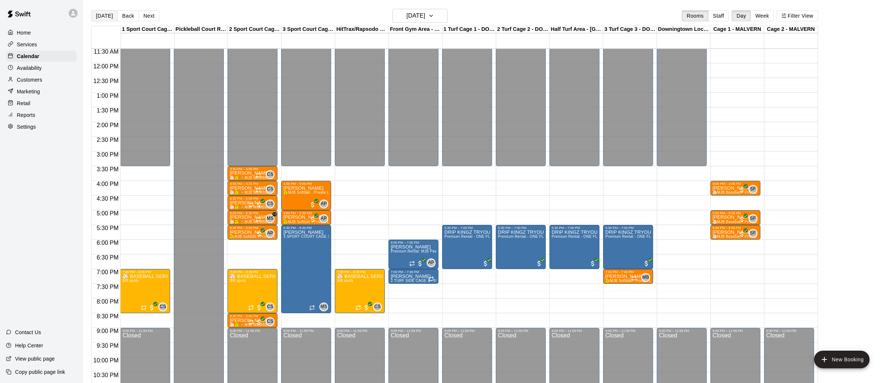
click at [104, 11] on button "[DATE]" at bounding box center [104, 15] width 26 height 11
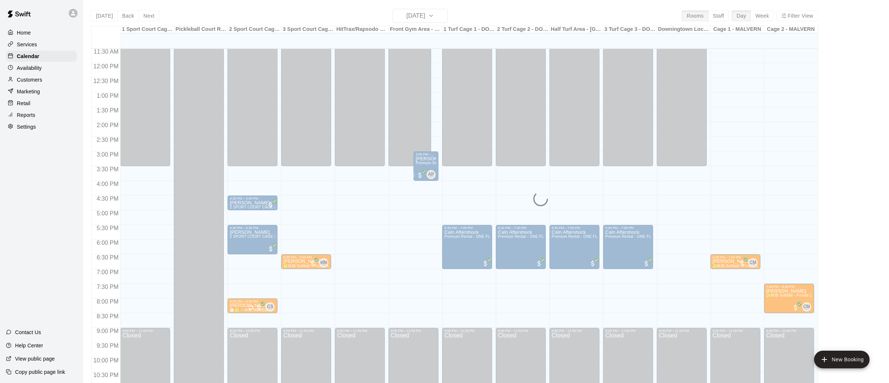
scroll to position [0, 0]
